Goal: Task Accomplishment & Management: Complete application form

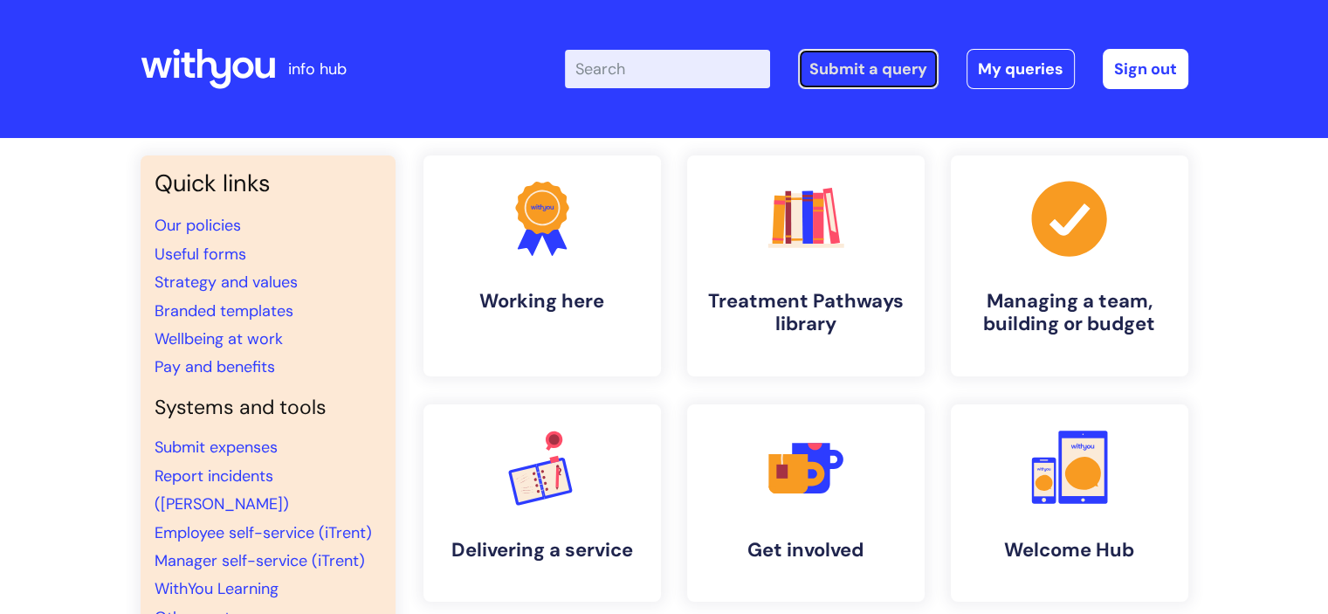
click at [915, 69] on link "Submit a query" at bounding box center [868, 69] width 141 height 40
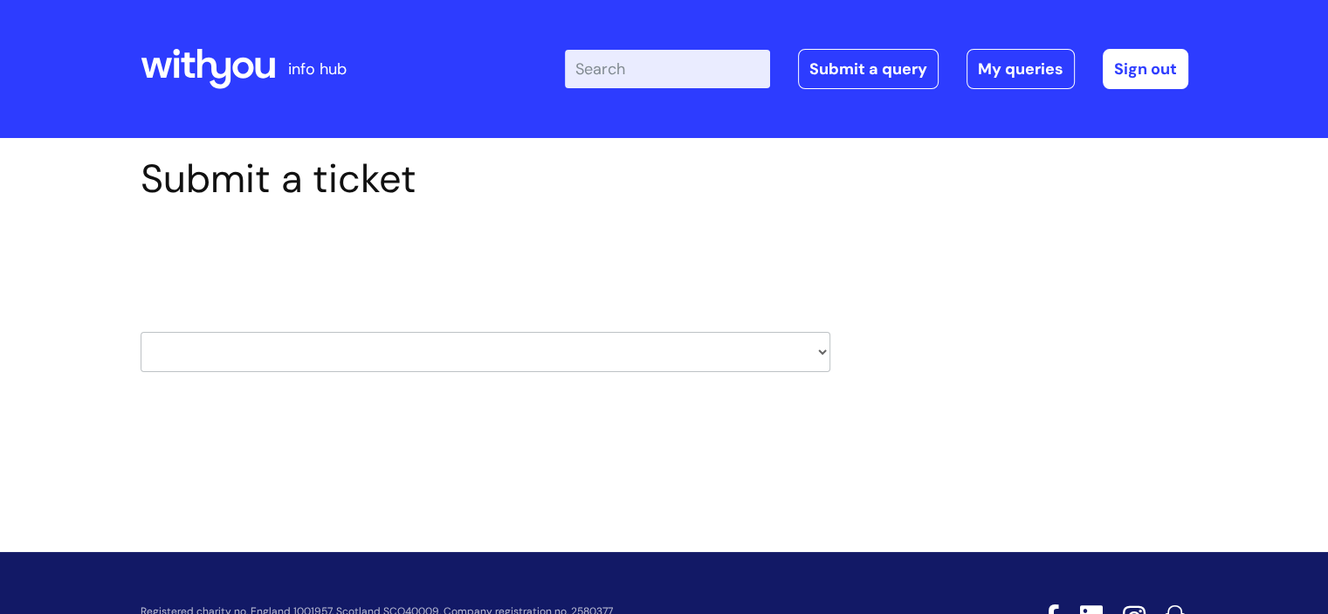
click at [377, 372] on div "Select issue type HR / People IT and Support Clinical Drug Alerts Finance Accou…" at bounding box center [486, 308] width 690 height 182
click at [375, 360] on select "HR / People IT and Support Clinical Drug Alerts Finance Accounts Data Support T…" at bounding box center [486, 352] width 690 height 40
select select "it_and_support"
click at [141, 332] on select "HR / People IT and Support Clinical Drug Alerts Finance Accounts Data Support T…" at bounding box center [486, 352] width 690 height 40
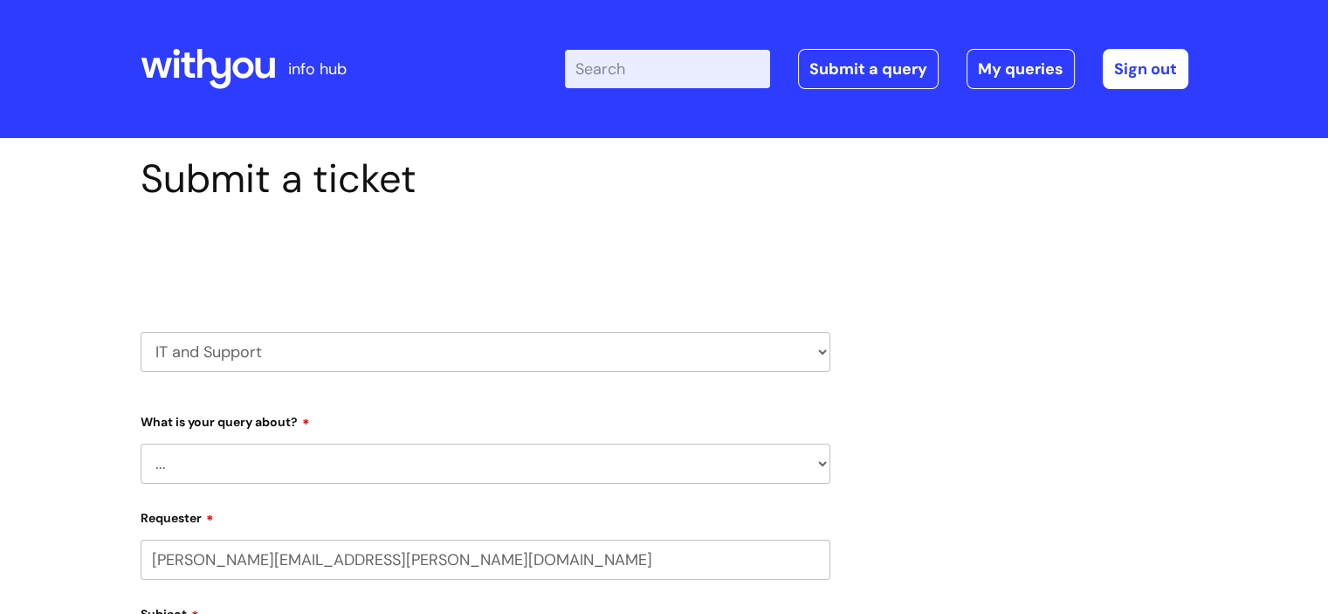
select select "80004157231"
click at [224, 454] on select "... Mobile Phone Reset & MFA Accounts, Starters and Leavers IT Hardware issue I…" at bounding box center [486, 464] width 690 height 40
select select "System/software"
click at [141, 444] on select "... Mobile Phone Reset & MFA Accounts, Starters and Leavers IT Hardware issue I…" at bounding box center [486, 464] width 690 height 40
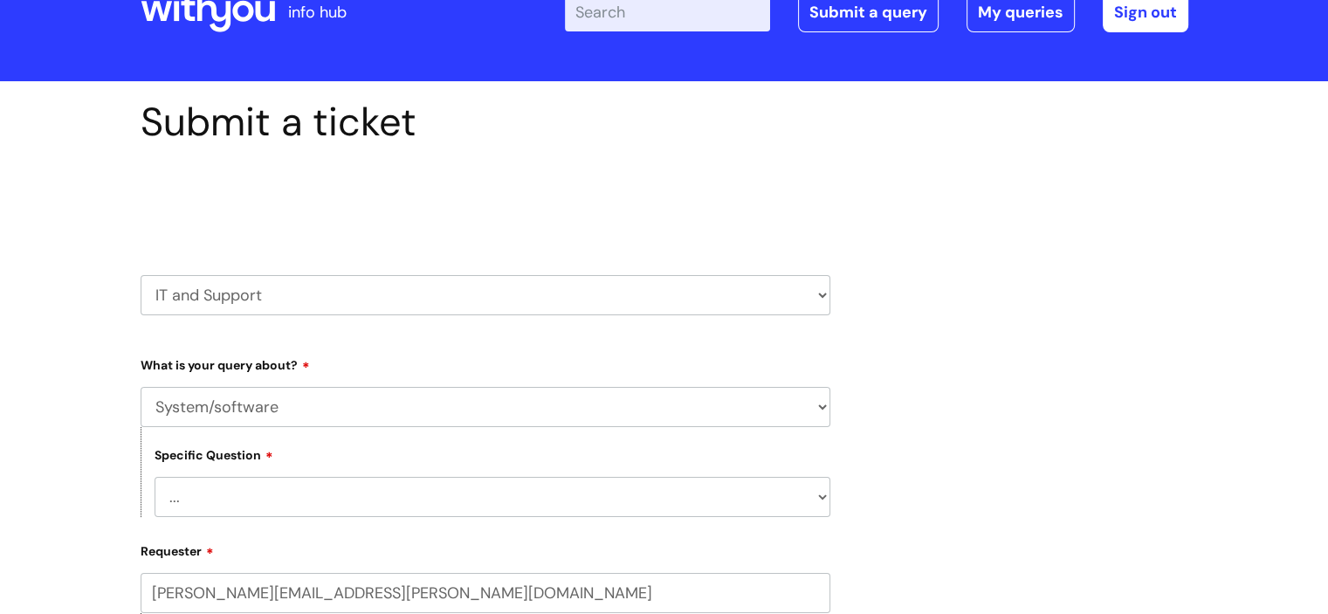
scroll to position [87, 0]
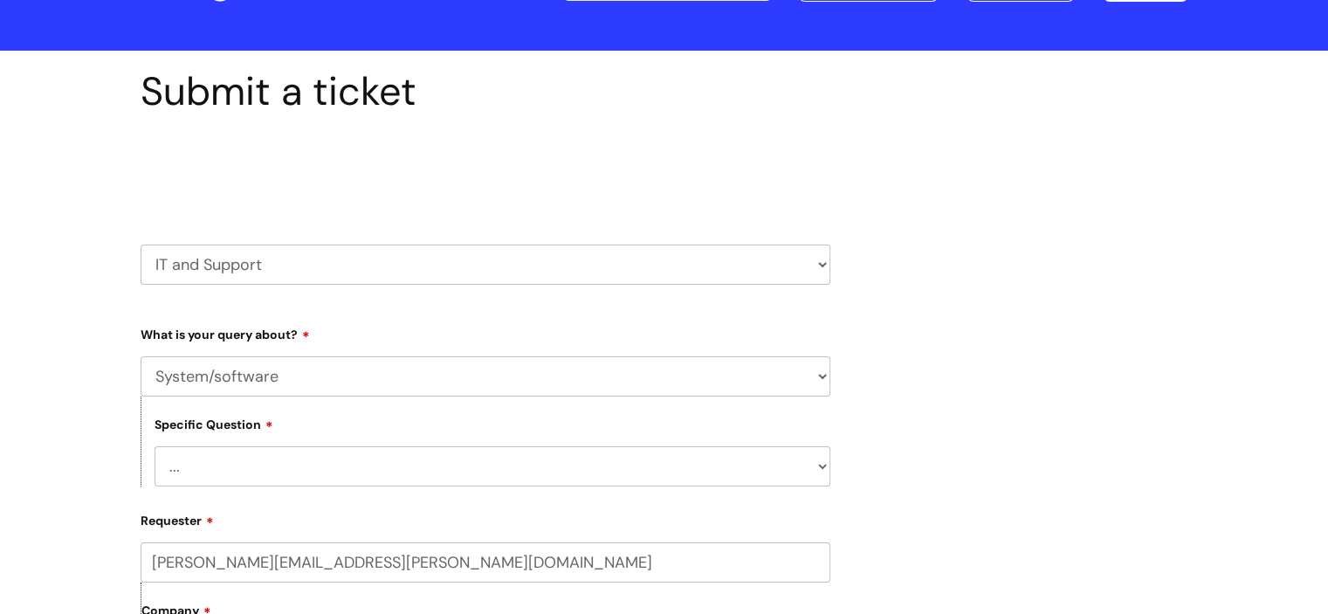
click at [259, 451] on select "... Halo PCMIS Iaptus NHS Email CJSM Email Mitel Another System Google (Workspa…" at bounding box center [493, 466] width 676 height 40
select select "NHS Email"
click at [155, 446] on select "... Halo PCMIS Iaptus NHS Email CJSM Email Mitel Another System Google (Workspa…" at bounding box center [493, 466] width 676 height 40
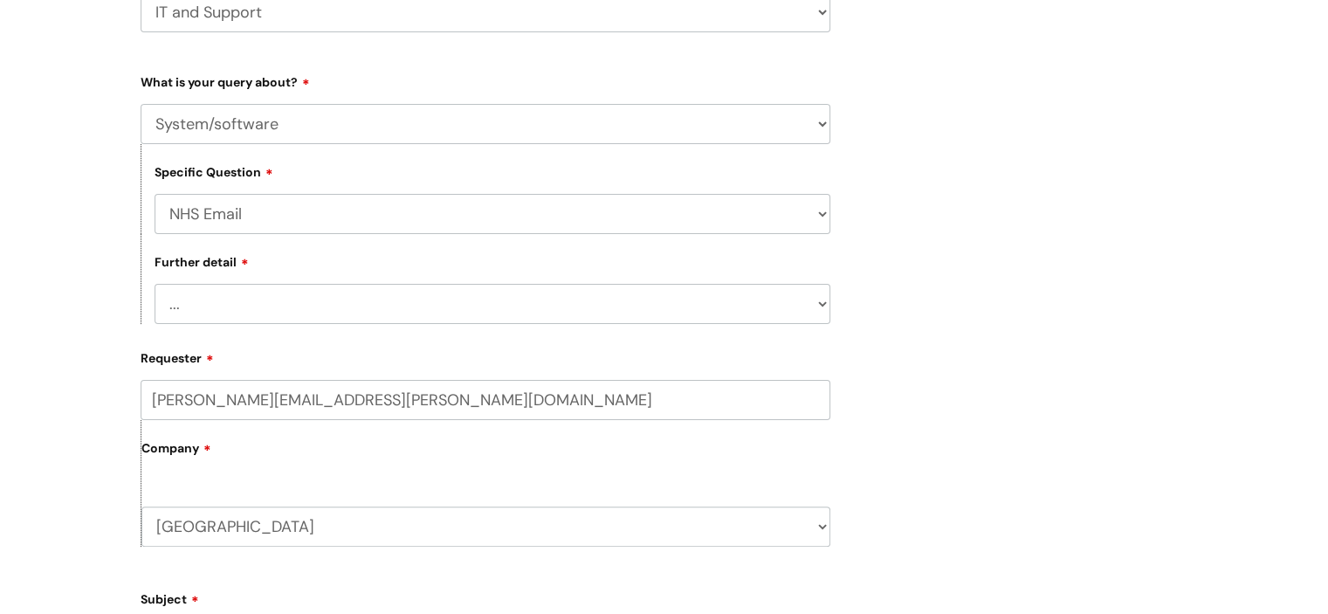
scroll to position [349, 0]
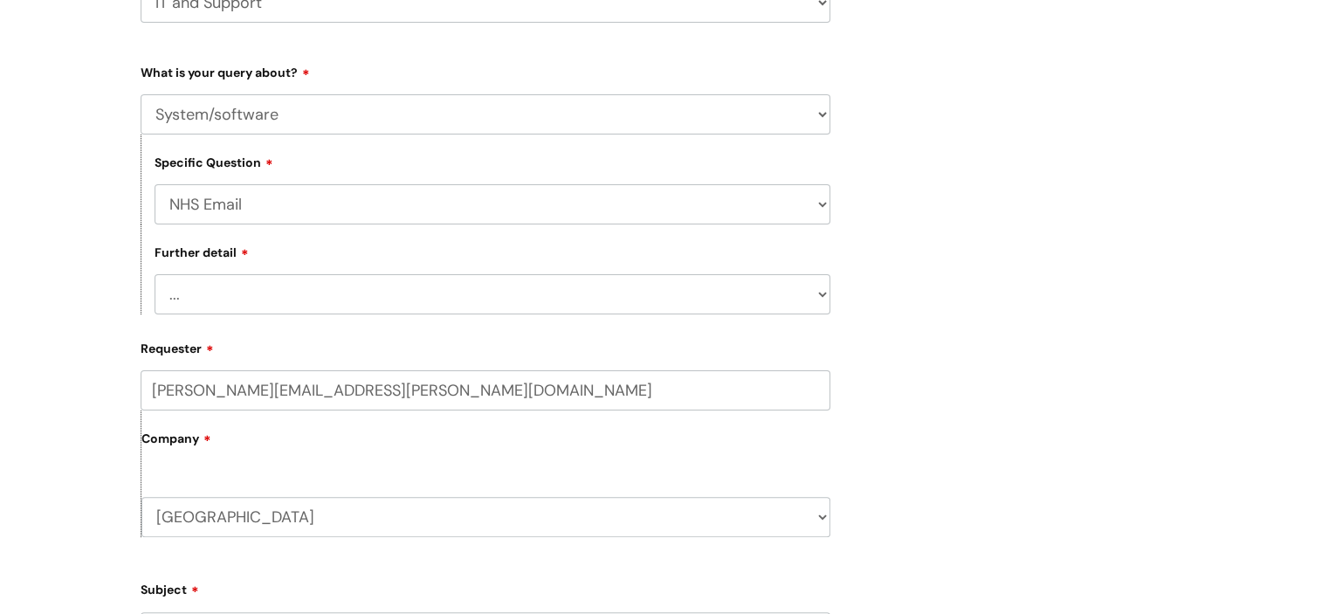
click at [242, 287] on select "... I’m having a problem logging into [DOMAIN_NAME] I can’t send email in [DOMA…" at bounding box center [493, 294] width 676 height 40
click at [250, 311] on select "... I’m having a problem logging into [DOMAIN_NAME] I can’t send email in [DOMA…" at bounding box center [493, 294] width 676 height 40
select select "Something else"
click at [155, 275] on select "... I’m having a problem logging into [DOMAIN_NAME] I can’t send email in [DOMA…" at bounding box center [493, 294] width 676 height 40
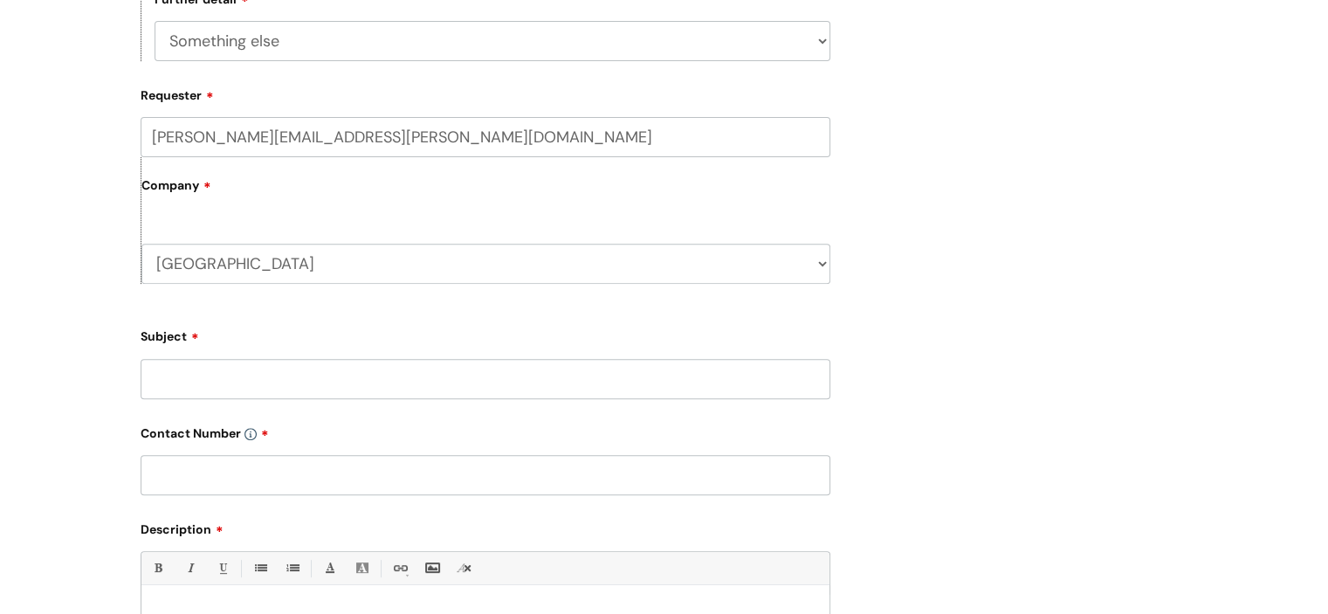
scroll to position [611, 0]
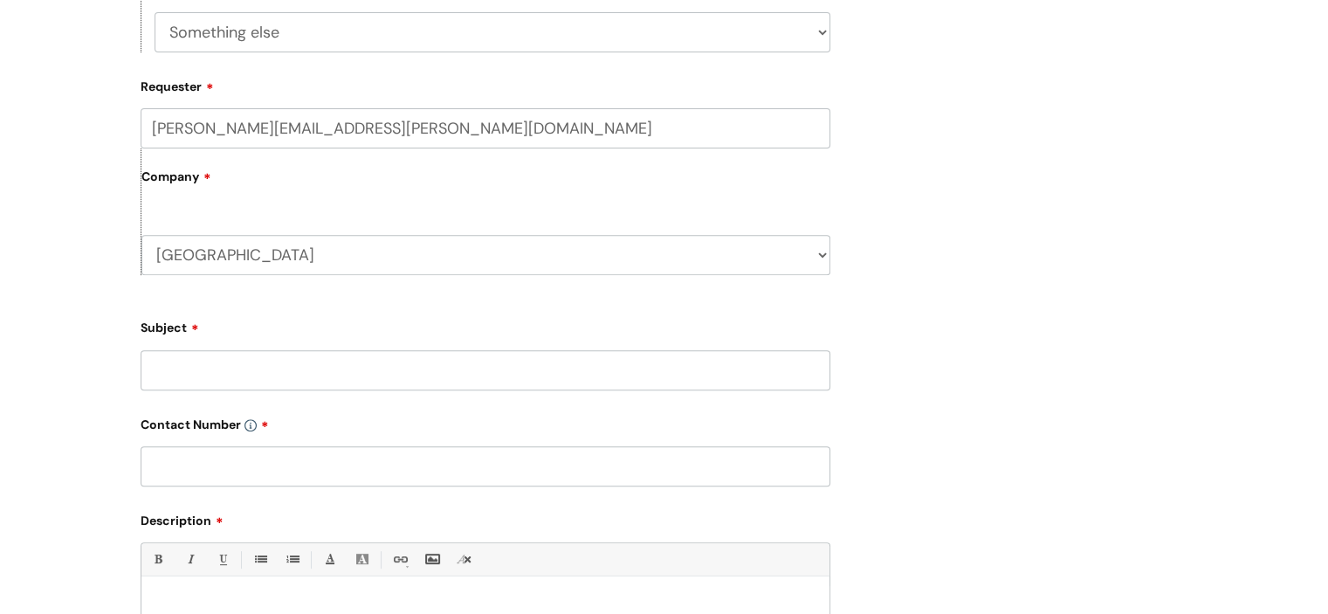
click at [283, 360] on input "Subject" at bounding box center [486, 370] width 690 height 40
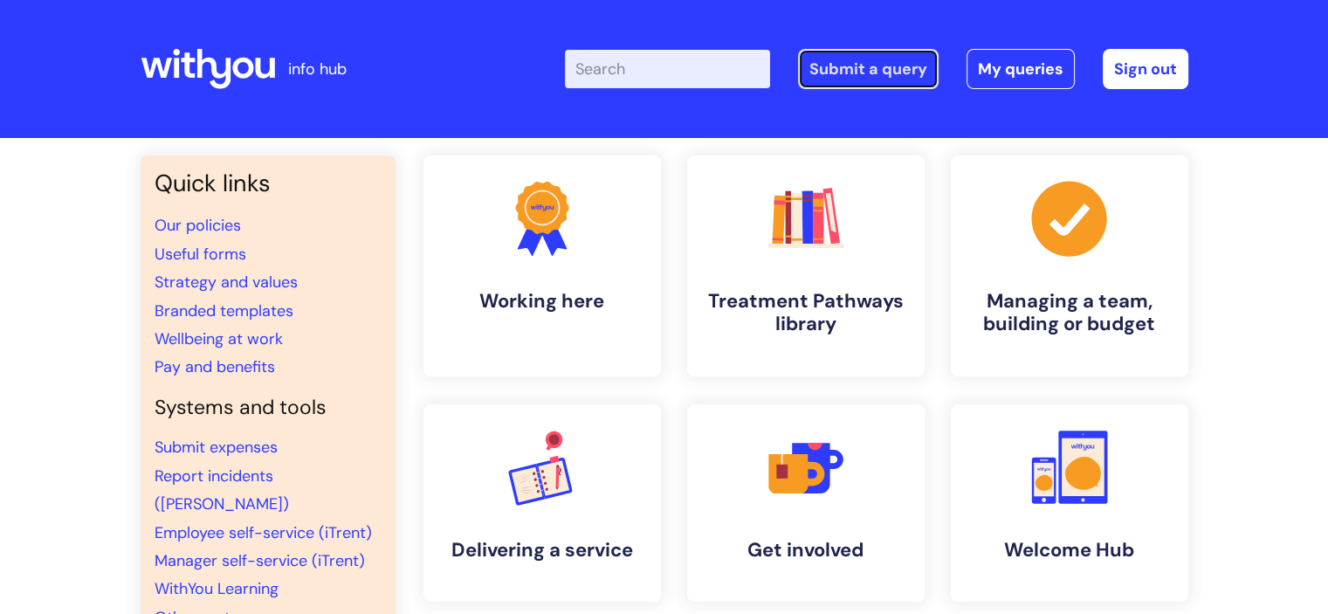
click at [887, 75] on link "Submit a query" at bounding box center [868, 69] width 141 height 40
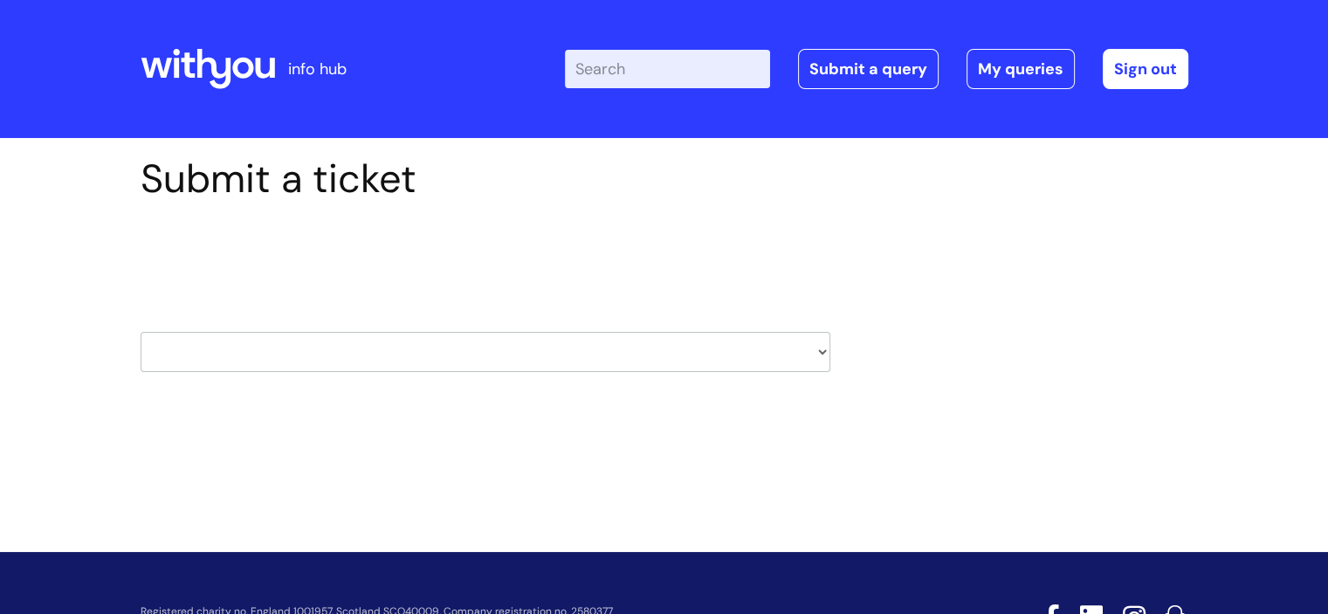
click at [354, 355] on select "HR / People IT and Support Clinical Drug Alerts Finance Accounts Data Support T…" at bounding box center [486, 352] width 690 height 40
select select "it_and_support"
click at [141, 332] on select "HR / People IT and Support Clinical Drug Alerts Finance Accounts Data Support T…" at bounding box center [486, 352] width 690 height 40
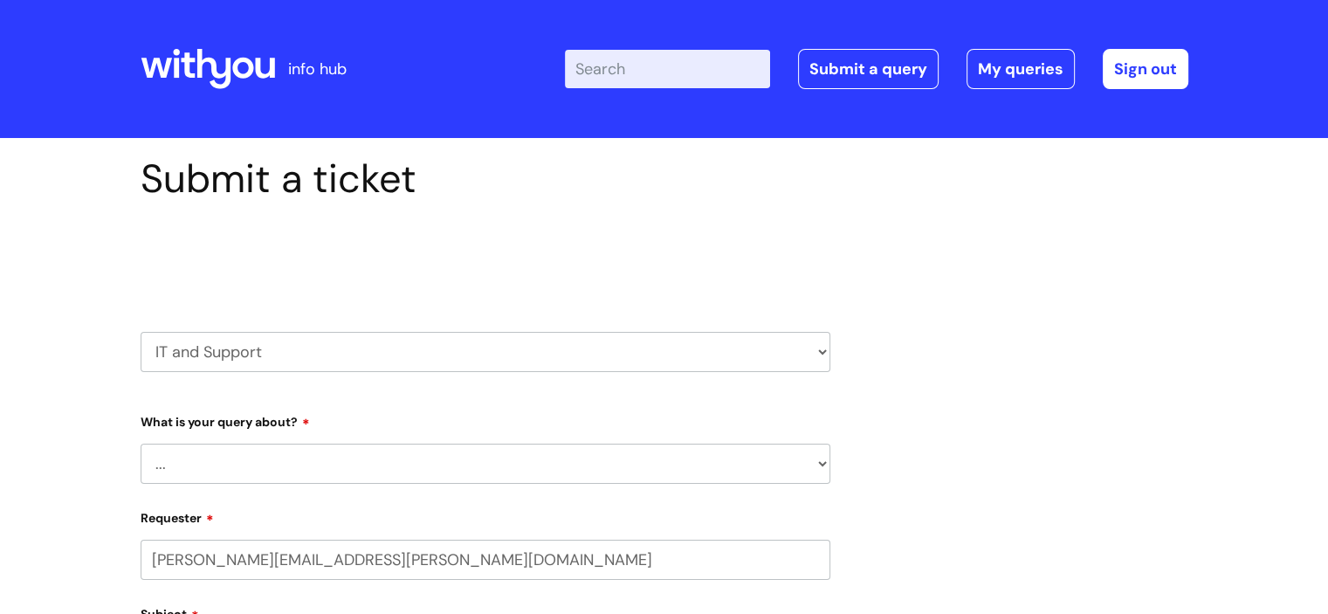
select select "80004157231"
click at [227, 454] on select "... Mobile Phone Reset & MFA Accounts, Starters and Leavers IT Hardware issue I…" at bounding box center [486, 464] width 690 height 40
select select "System/software"
click at [141, 444] on select "... Mobile Phone Reset & MFA Accounts, Starters and Leavers IT Hardware issue I…" at bounding box center [486, 464] width 690 height 40
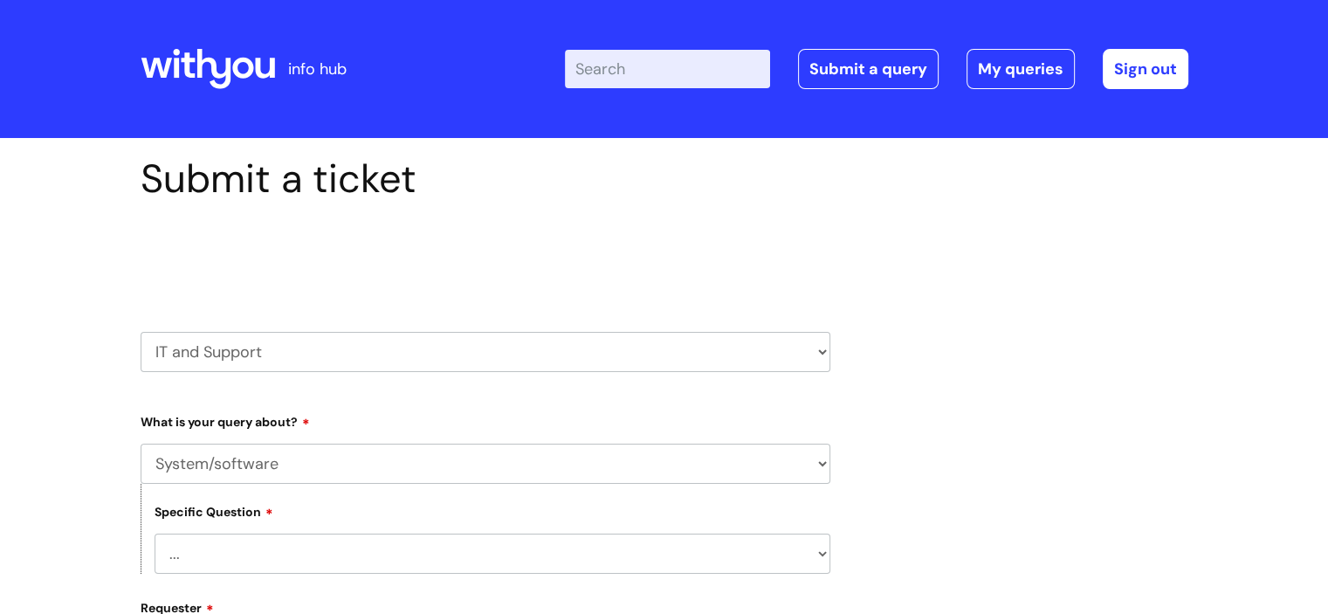
click at [236, 547] on select "... Halo PCMIS Iaptus NHS Email CJSM Email Mitel Another System Google (Workspa…" at bounding box center [493, 554] width 676 height 40
select select "NHS Email"
click at [155, 534] on select "... Halo PCMIS Iaptus NHS Email CJSM Email Mitel Another System Google (Workspa…" at bounding box center [493, 554] width 676 height 40
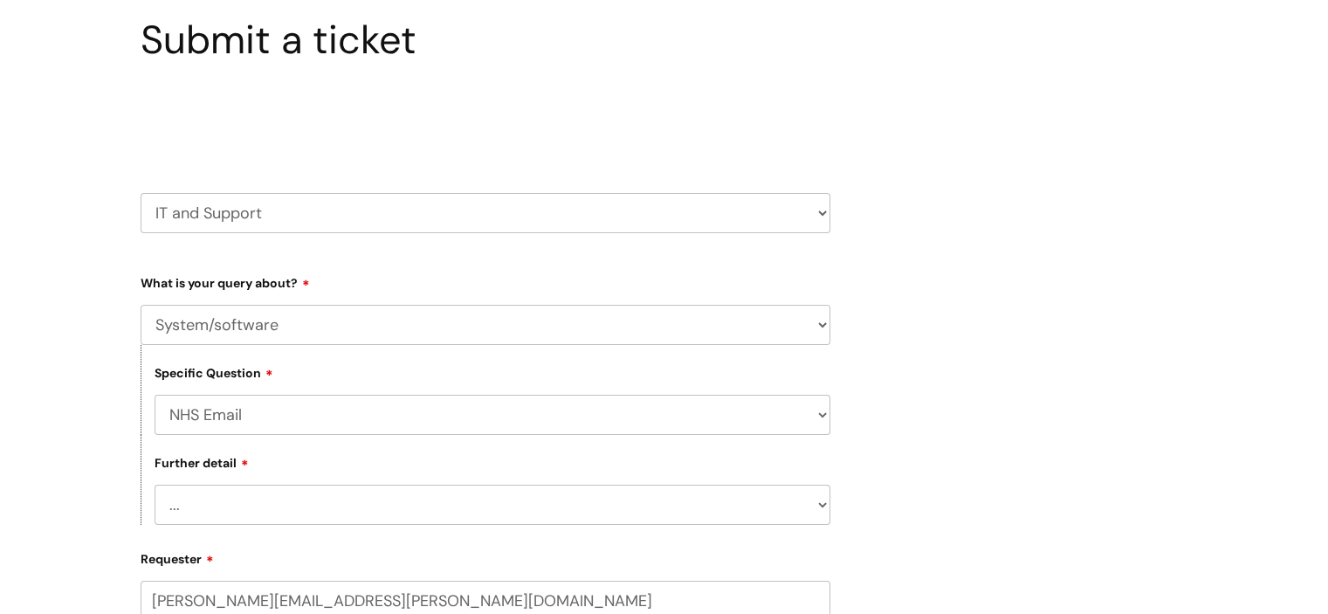
scroll to position [262, 0]
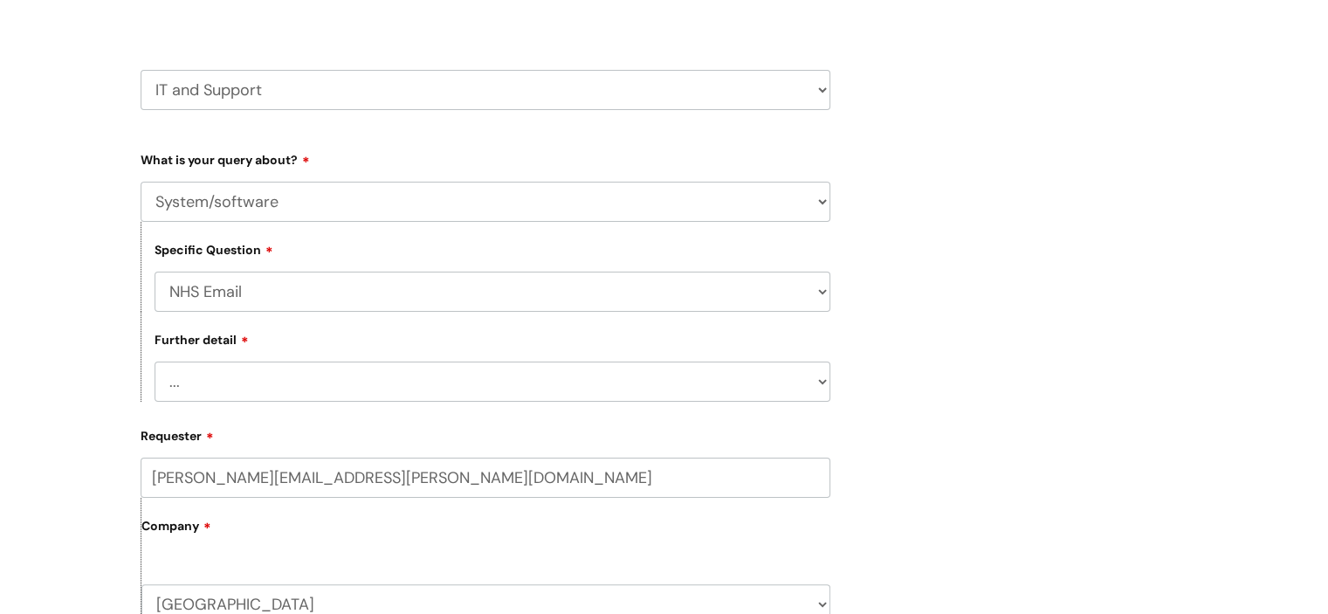
click at [240, 377] on select "... I’m having a problem logging into NHS.net I can’t send email in NHS.net I a…" at bounding box center [493, 382] width 676 height 40
select select "Something else"
click at [155, 362] on select "... I’m having a problem logging into NHS.net I can’t send email in NHS.net I a…" at bounding box center [493, 382] width 676 height 40
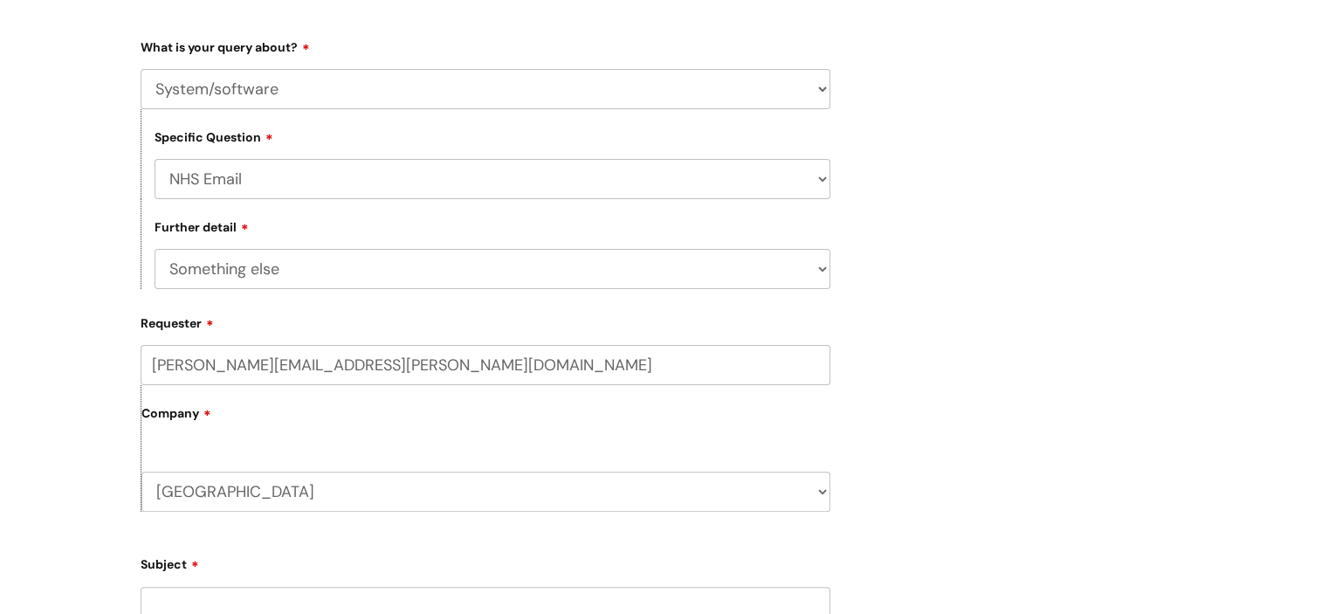
scroll to position [611, 0]
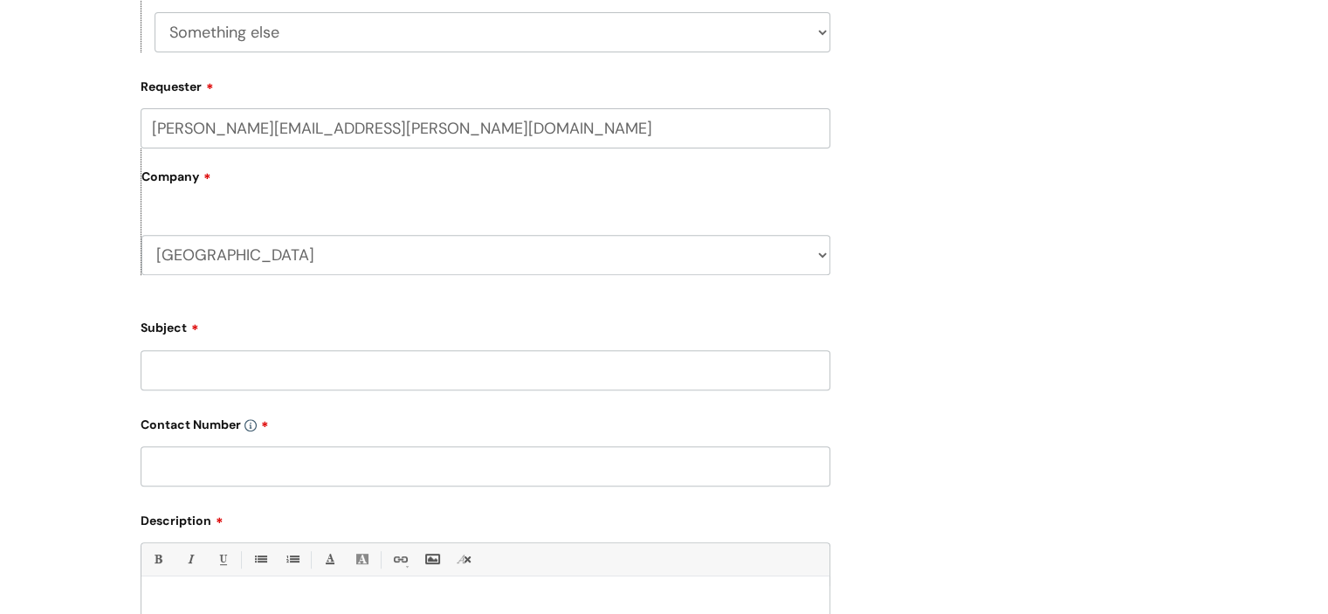
click at [213, 371] on input "Subject" at bounding box center [486, 370] width 690 height 40
type input "nhs shared mailbox no longer accessible"
type input "n/a"
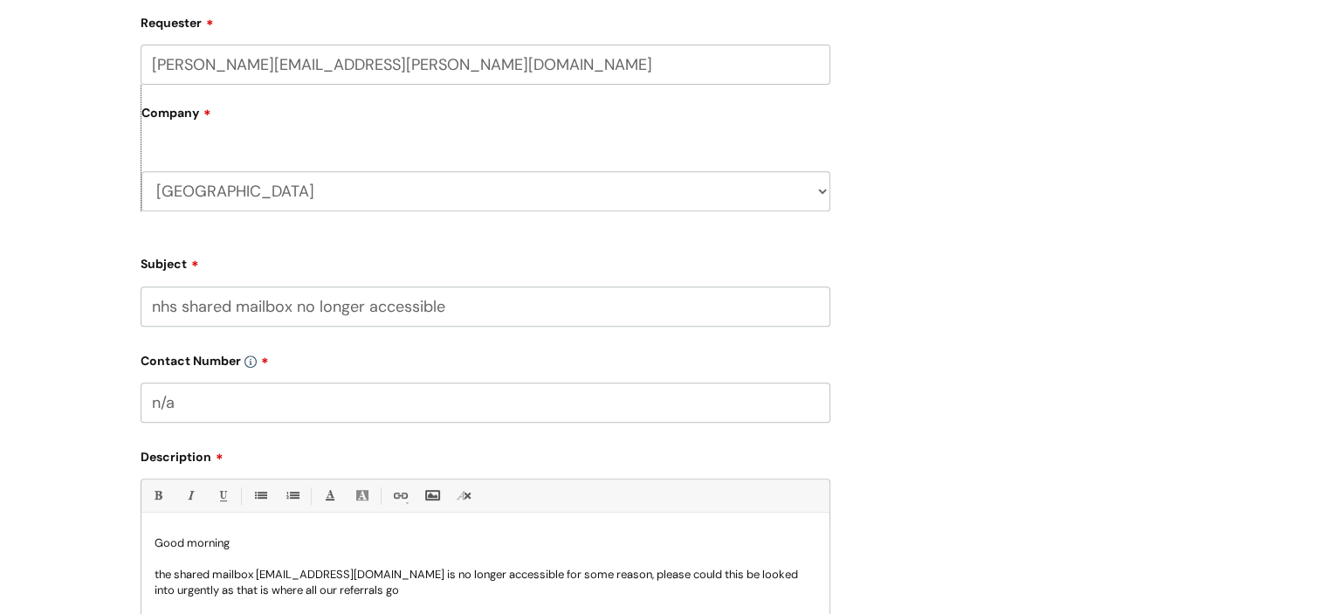
scroll to position [691, 0]
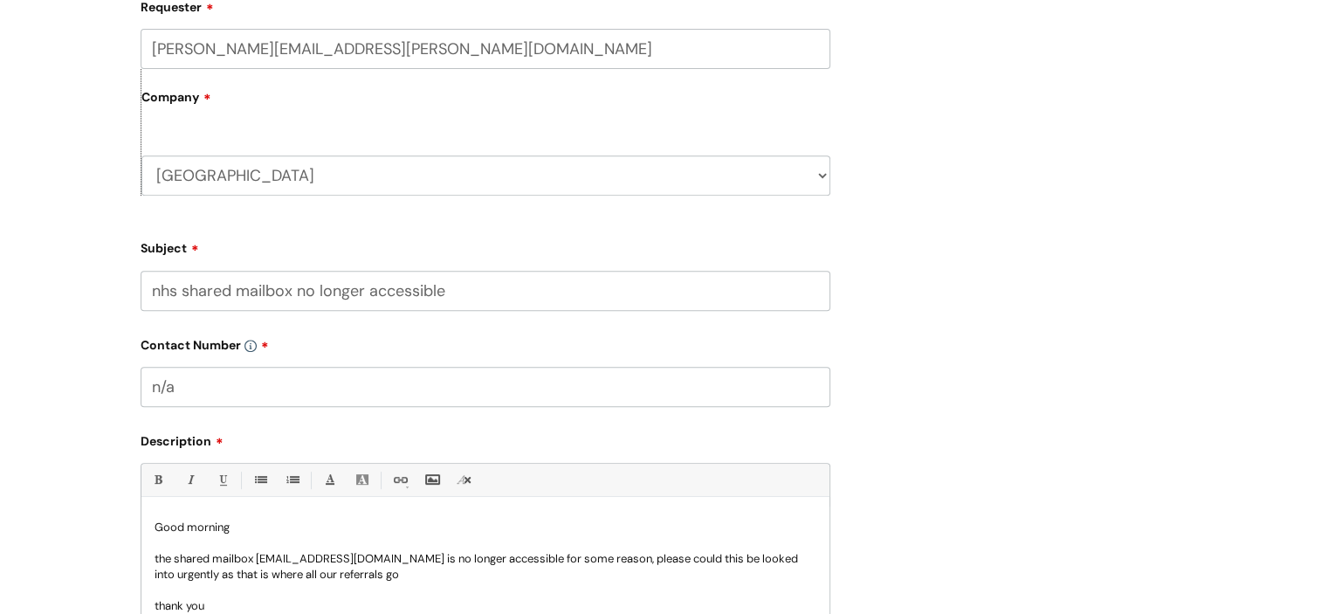
click at [594, 562] on p "the shared mailbox withyou.weston@nhs.net is no longer accessible for some reas…" at bounding box center [486, 566] width 662 height 31
click at [597, 562] on p "the shared mailbox withyou.weston@nhs.net is no longer accessible for some reas…" at bounding box center [486, 566] width 662 height 31
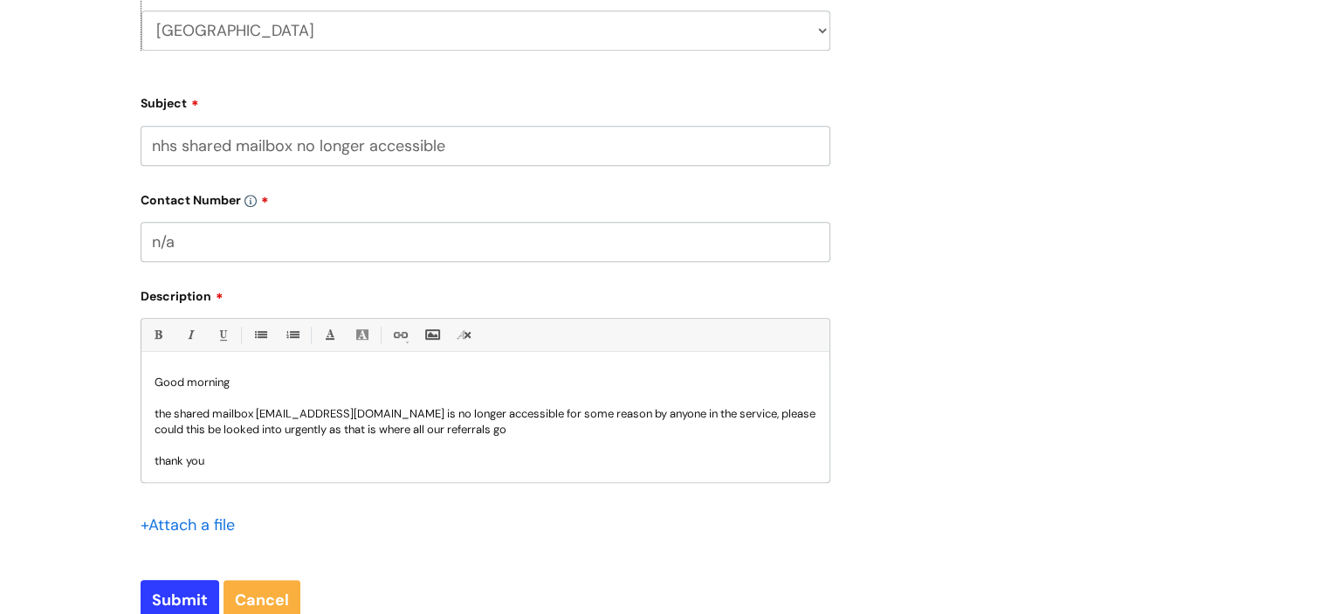
scroll to position [1040, 0]
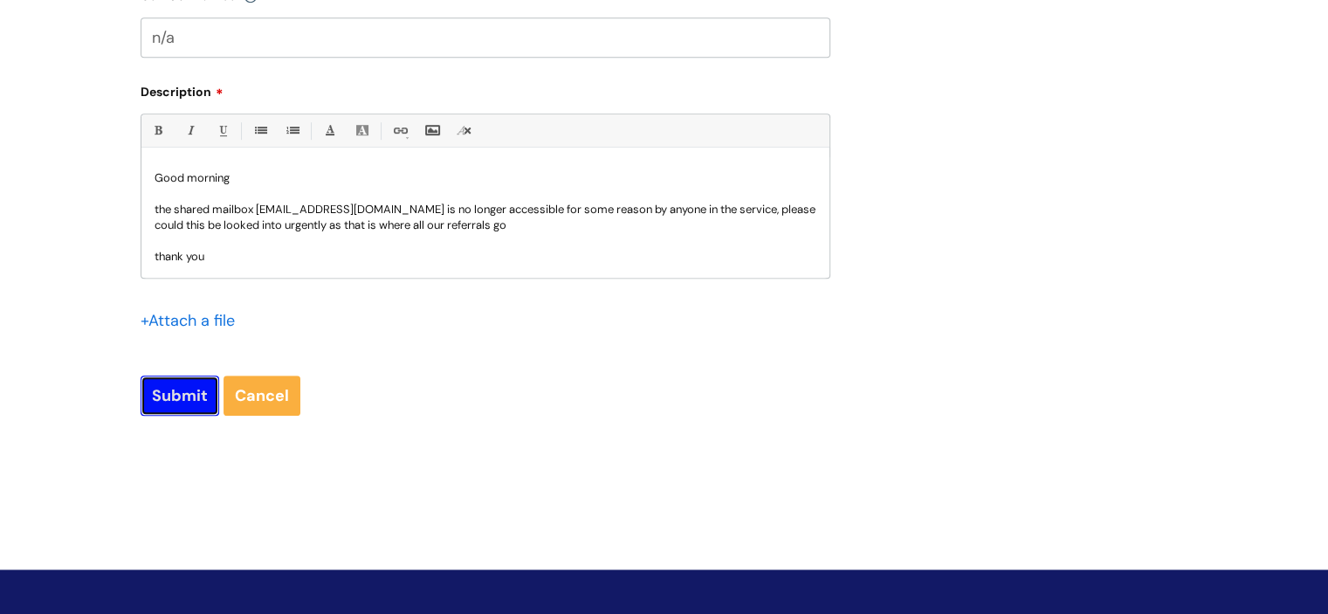
click at [164, 396] on input "Submit" at bounding box center [180, 396] width 79 height 40
type input "Please Wait..."
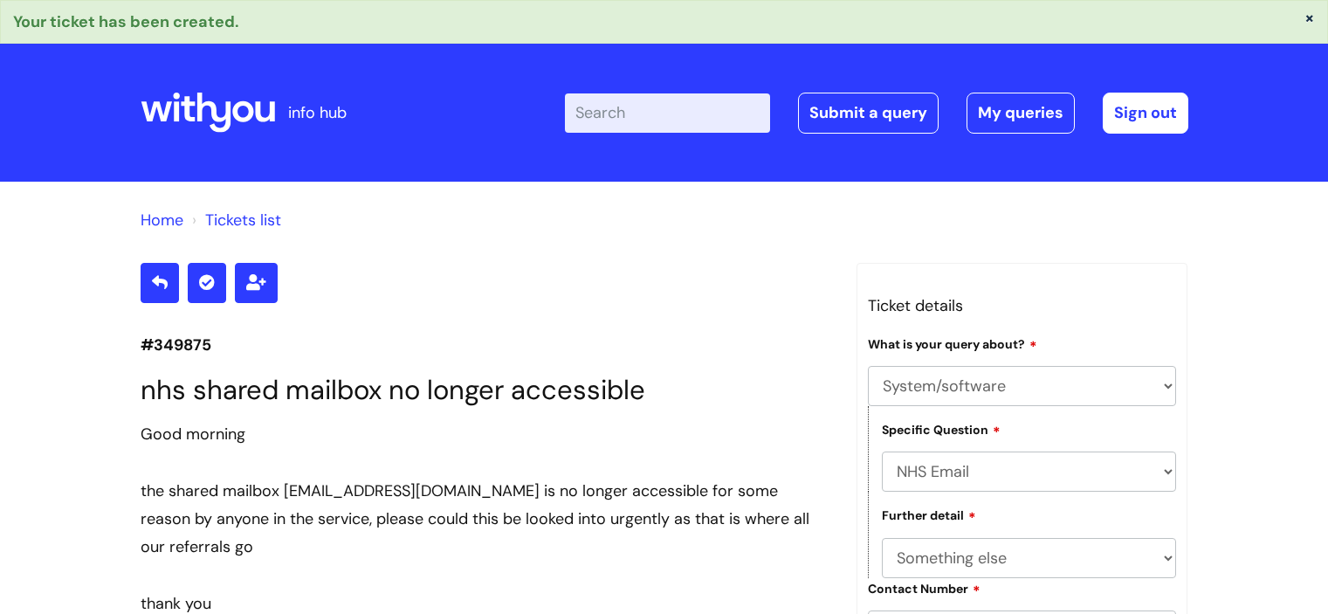
select select "System/software"
select select "NHS Email"
select select "Something else"
